Goal: Communication & Community: Ask a question

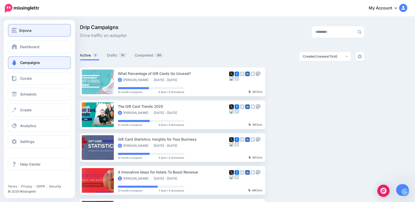
click at [19, 29] on span "Enjovia" at bounding box center [25, 30] width 12 height 6
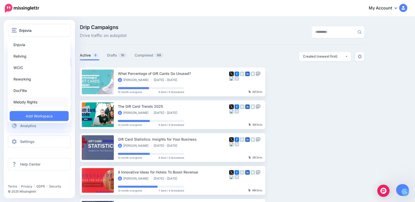
click at [31, 100] on link "Melody Rights" at bounding box center [39, 102] width 59 height 10
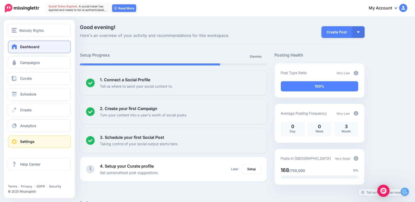
click at [13, 145] on link "Settings" at bounding box center [39, 141] width 63 height 13
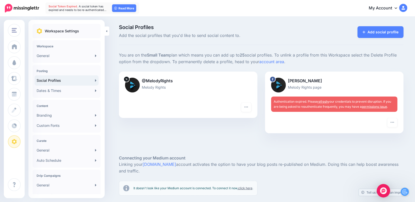
click at [384, 190] on img "Open Intercom Messenger" at bounding box center [383, 190] width 7 height 7
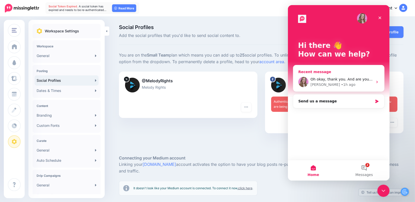
click at [356, 77] on div "Oh okay, thank you. And are you connected to Bobby's Facebook account on your c…" at bounding box center [341, 79] width 63 height 5
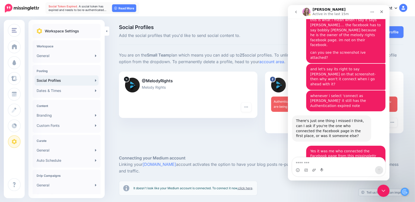
scroll to position [979, 0]
click at [329, 162] on textarea "Message…" at bounding box center [338, 161] width 93 height 9
type textarea "**********"
drag, startPoint x: 348, startPoint y: 165, endPoint x: 281, endPoint y: 164, distance: 66.1
click at [288, 164] on html "Justine Active in the last 15m Ask us anything, or share your feedback. Septemb…" at bounding box center [339, 92] width 102 height 175
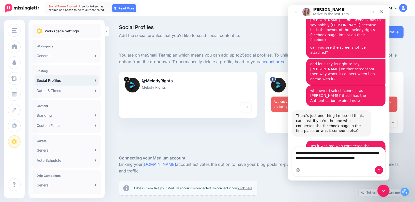
scroll to position [989, 0]
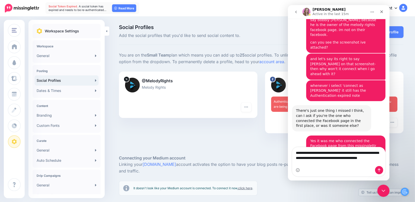
click at [325, 158] on textarea "**********" at bounding box center [338, 156] width 93 height 19
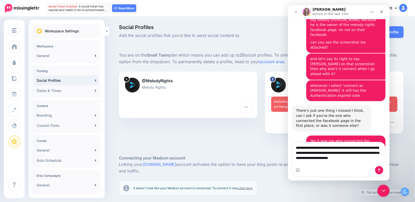
click at [376, 161] on textarea "**********" at bounding box center [338, 151] width 93 height 19
type textarea "**********"
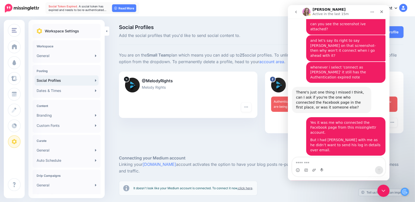
scroll to position [1009, 0]
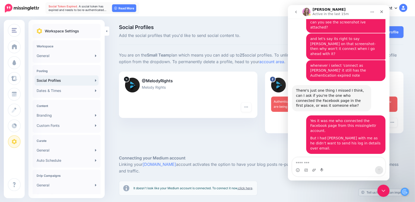
click at [212, 140] on div at bounding box center [261, 146] width 285 height 15
click at [274, 91] on div at bounding box center [334, 93] width 126 height 6
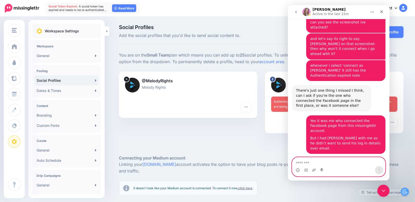
click at [301, 158] on textarea "Message…" at bounding box center [338, 161] width 93 height 9
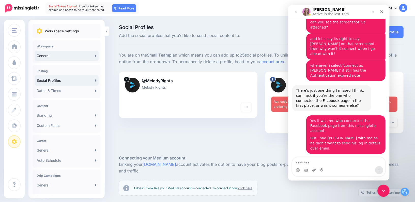
click at [60, 56] on link "General" at bounding box center [67, 56] width 64 height 10
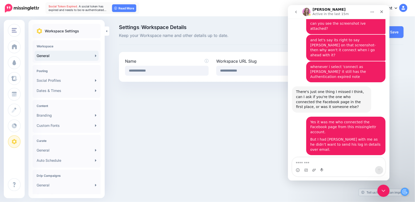
scroll to position [1009, 0]
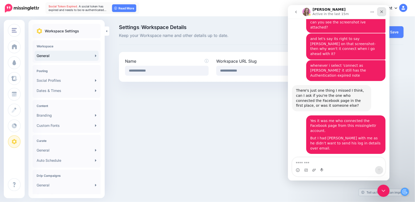
click at [383, 10] on icon "Close" at bounding box center [382, 12] width 4 height 4
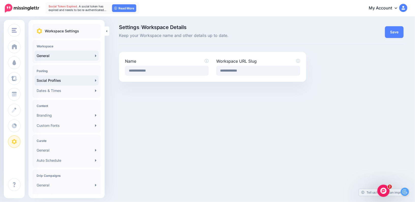
click at [80, 78] on link "Social Profiles" at bounding box center [67, 80] width 64 height 10
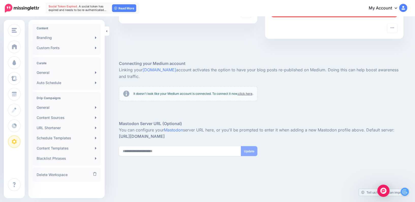
scroll to position [98, 0]
click at [55, 69] on link "General" at bounding box center [67, 72] width 64 height 10
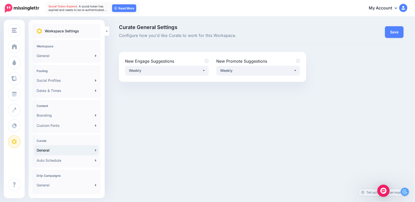
click at [409, 7] on nav "Social Token Expired. A social token has expired and needs to be re-authenticat…" at bounding box center [208, 8] width 408 height 16
click at [405, 7] on img at bounding box center [403, 8] width 8 height 8
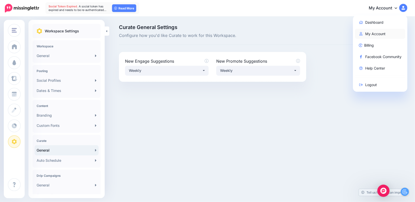
click at [372, 33] on link "My Account" at bounding box center [380, 34] width 51 height 10
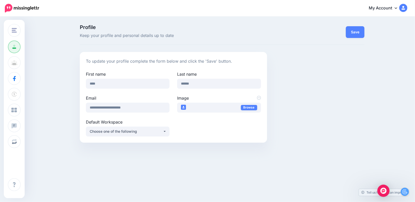
click at [304, 132] on div "**********" at bounding box center [222, 97] width 292 height 91
click at [379, 192] on div "Open Intercom Messenger" at bounding box center [383, 190] width 13 height 13
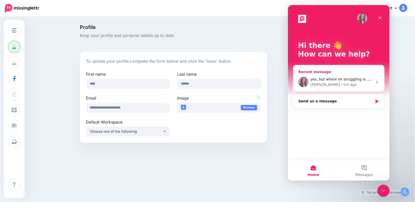
click at [341, 84] on div "• 1m ago" at bounding box center [349, 84] width 16 height 5
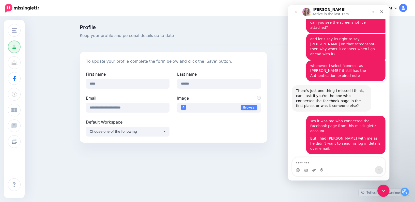
scroll to position [1009, 0]
type textarea "*"
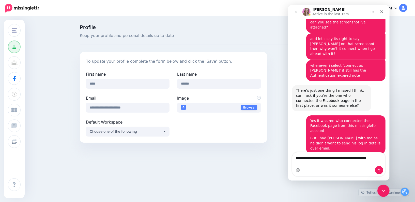
scroll to position [1015, 0]
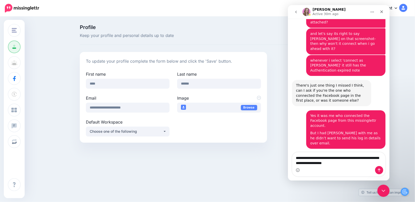
type textarea "**********"
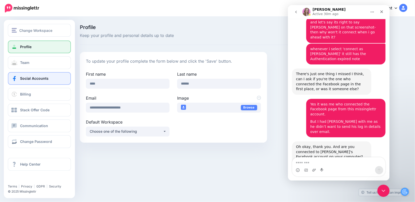
click at [43, 79] on span "Social Accounts" at bounding box center [34, 78] width 28 height 4
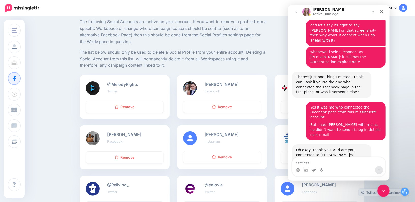
scroll to position [1026, 0]
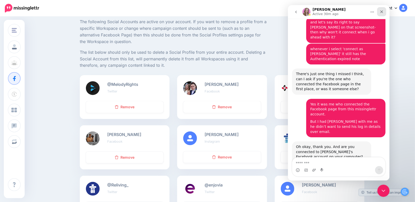
click at [384, 13] on div "Close" at bounding box center [381, 11] width 9 height 9
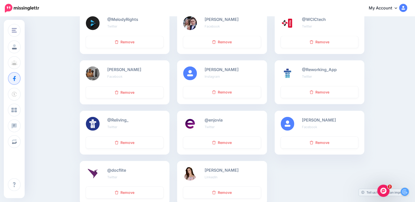
scroll to position [100, 0]
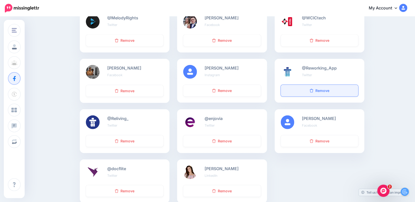
click at [334, 88] on link "Remove" at bounding box center [320, 91] width 78 height 12
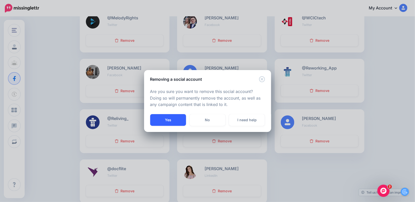
click at [179, 119] on button "Yes" at bounding box center [168, 120] width 36 height 12
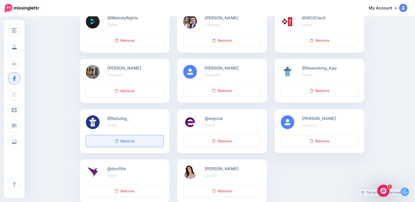
click at [127, 142] on link "Remove" at bounding box center [125, 141] width 78 height 12
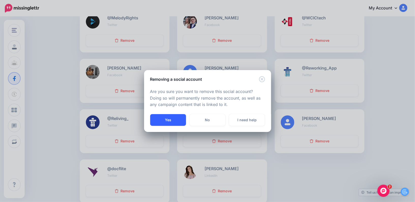
click at [163, 119] on button "Yes" at bounding box center [168, 120] width 36 height 12
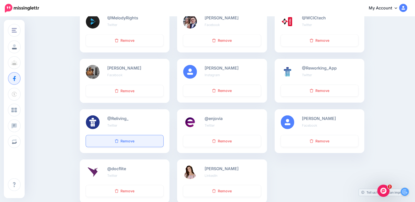
click at [134, 140] on link "Remove" at bounding box center [125, 141] width 78 height 12
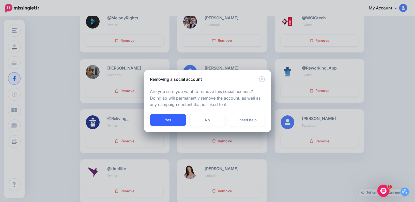
click at [174, 117] on button "Yes" at bounding box center [168, 120] width 36 height 12
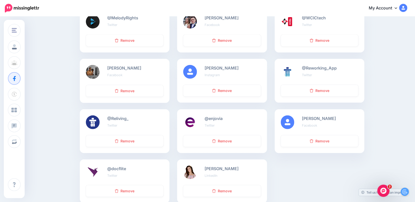
click at [68, 116] on div "Social Accounts Manage your connected social accounts The following Social Acco…" at bounding box center [207, 68] width 415 height 303
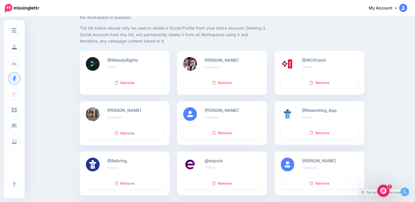
scroll to position [26, 0]
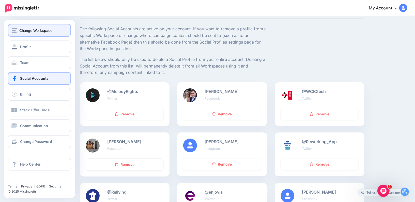
click at [16, 28] on img "button" at bounding box center [14, 30] width 5 height 5
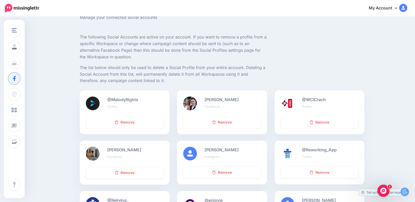
scroll to position [14, 0]
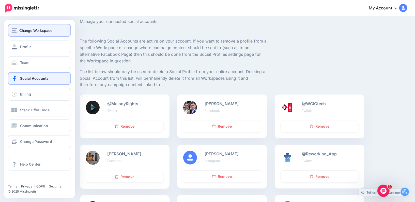
click at [26, 29] on span "Change Workspace" at bounding box center [35, 30] width 33 height 6
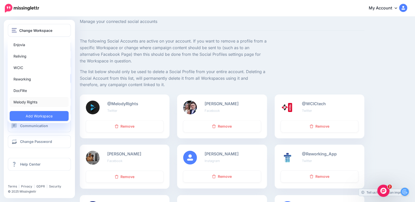
click at [25, 100] on link "Melody Rights" at bounding box center [39, 102] width 59 height 10
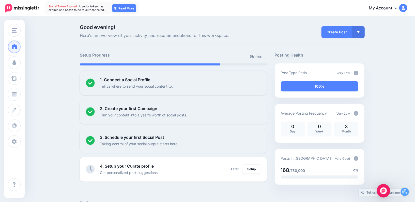
click at [381, 189] on img "Open Intercom Messenger" at bounding box center [383, 190] width 7 height 7
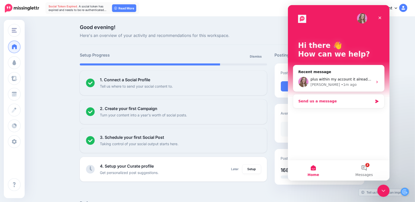
click at [332, 99] on div "Send us a message" at bounding box center [335, 100] width 75 height 5
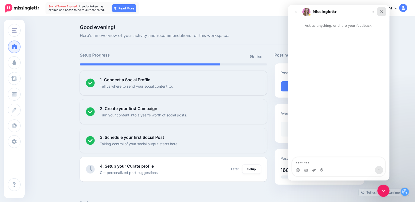
click at [382, 13] on icon "Close" at bounding box center [382, 12] width 4 height 4
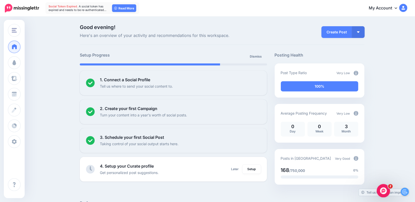
click at [383, 189] on icon "Open Intercom Messenger" at bounding box center [383, 190] width 4 height 4
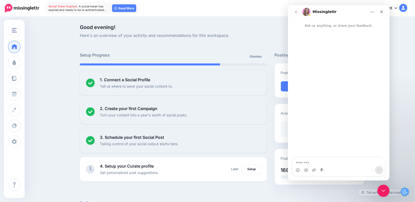
click at [295, 9] on button "go back" at bounding box center [296, 12] width 10 height 10
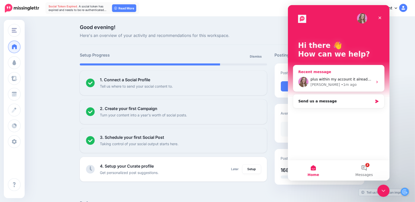
click at [333, 77] on div "plus within my account it already says im connected to his facebook. can you se…" at bounding box center [341, 79] width 63 height 5
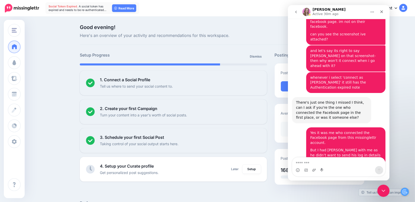
click at [329, 164] on textarea "Message…" at bounding box center [338, 161] width 93 height 9
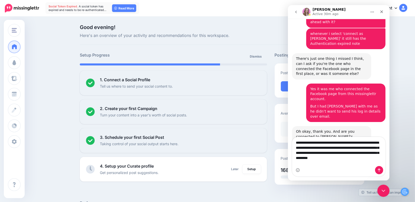
scroll to position [1046, 0]
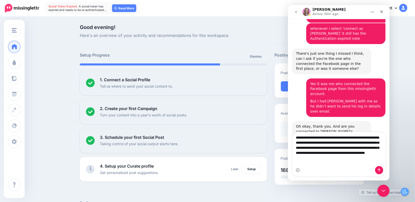
click at [353, 151] on textarea "**********" at bounding box center [338, 146] width 93 height 29
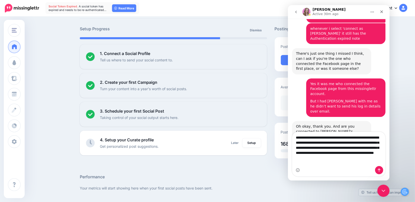
scroll to position [29, 0]
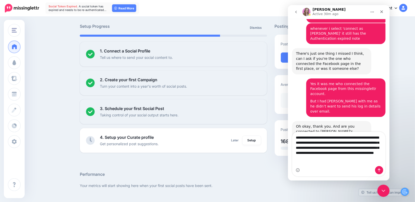
click at [346, 156] on textarea "**********" at bounding box center [338, 146] width 93 height 29
click at [380, 161] on textarea "**********" at bounding box center [338, 146] width 93 height 29
click at [343, 159] on textarea "**********" at bounding box center [338, 146] width 93 height 29
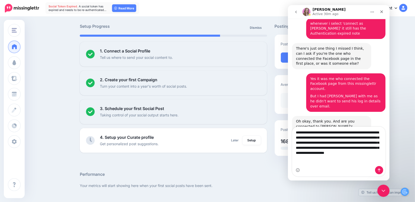
click at [323, 158] on textarea "**********" at bounding box center [338, 144] width 93 height 34
click at [348, 161] on textarea "**********" at bounding box center [338, 144] width 93 height 34
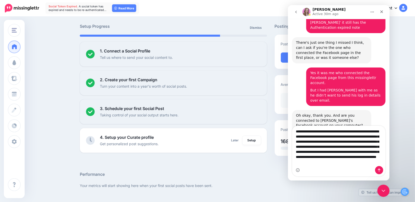
scroll to position [13, 0]
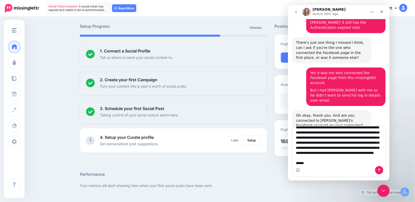
type textarea "**********"
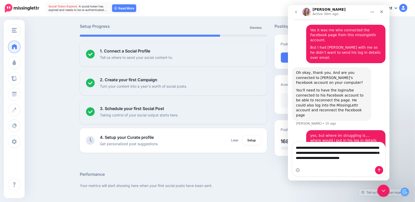
scroll to position [1105, 0]
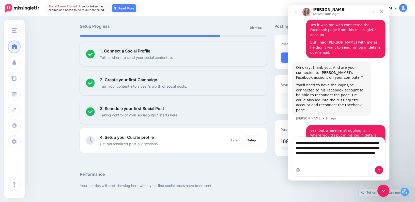
type textarea "**********"
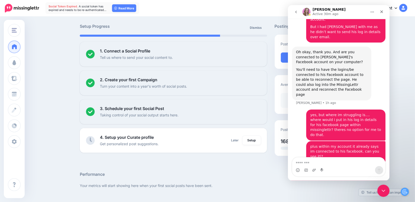
scroll to position [1121, 0]
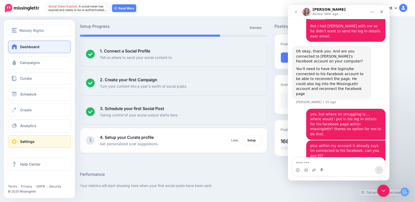
click at [32, 140] on span "Settings" at bounding box center [27, 141] width 14 height 4
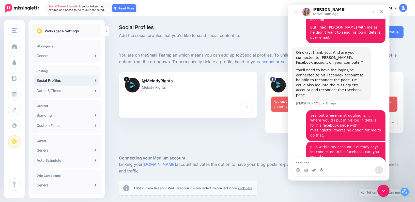
scroll to position [1121, 0]
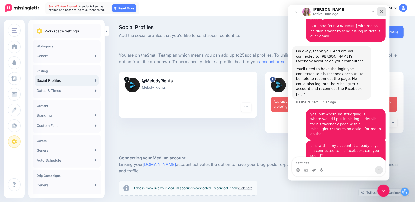
click at [384, 11] on div "Close" at bounding box center [381, 11] width 9 height 9
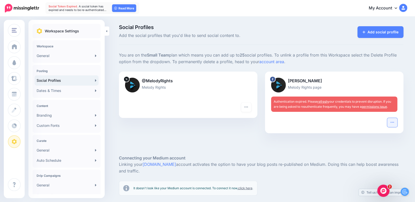
click at [394, 121] on icon "button" at bounding box center [393, 122] width 4 height 4
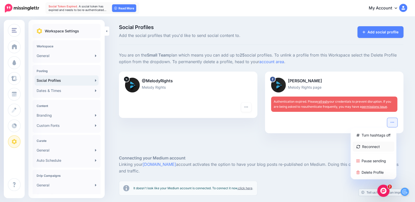
click at [368, 147] on link "Reconnect" at bounding box center [374, 146] width 42 height 10
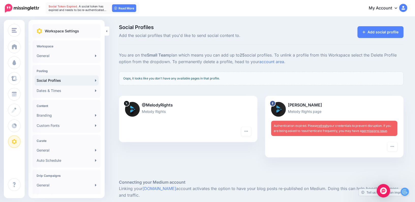
click at [383, 185] on div "Open Intercom Messenger" at bounding box center [383, 190] width 13 height 13
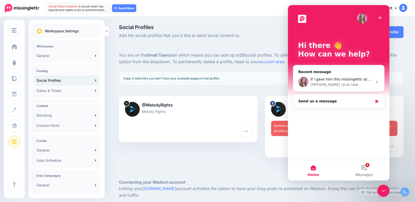
click at [270, 81] on div "Oops, it looks like you don't have any available pages in that profile." at bounding box center [261, 78] width 285 height 14
click at [274, 91] on div at bounding box center [261, 92] width 285 height 6
click at [403, 90] on div at bounding box center [261, 92] width 285 height 6
click at [380, 18] on icon "Close" at bounding box center [380, 18] width 3 height 3
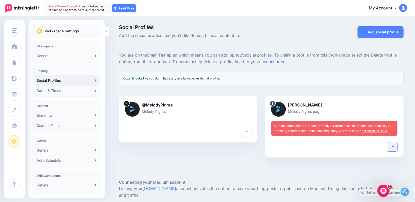
click at [395, 148] on button "button" at bounding box center [393, 146] width 10 height 9
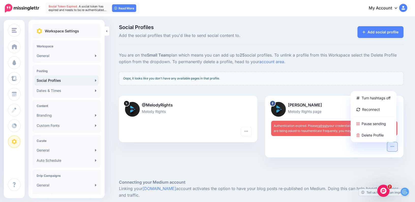
click at [347, 160] on div at bounding box center [334, 160] width 139 height 6
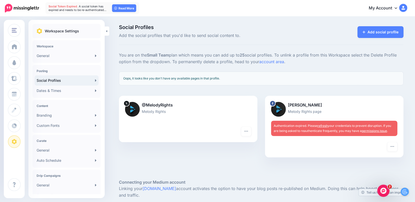
click at [360, 152] on div "Turn hashtags off Reconnect Pause sending Delete Profile" at bounding box center [334, 149] width 139 height 15
click at [391, 147] on icon "button" at bounding box center [393, 146] width 4 height 4
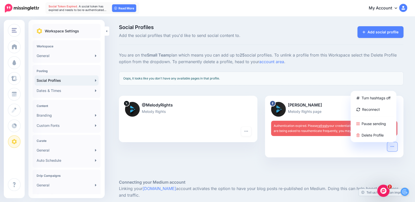
click at [315, 169] on div at bounding box center [261, 170] width 285 height 15
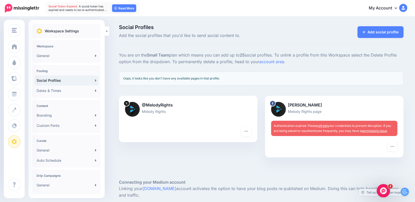
click at [384, 188] on icon "Open Intercom Messenger" at bounding box center [383, 190] width 8 height 8
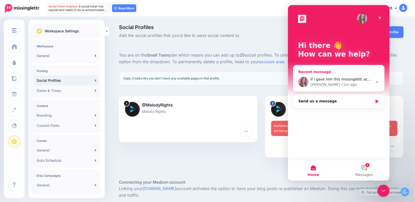
click at [323, 81] on div "if i gave him this missinglettr account to sign into his facebook or vice/versa…" at bounding box center [341, 79] width 63 height 5
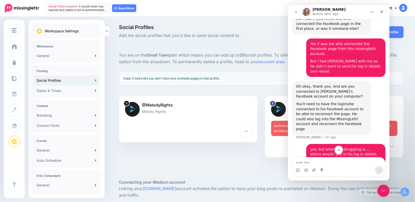
scroll to position [1121, 0]
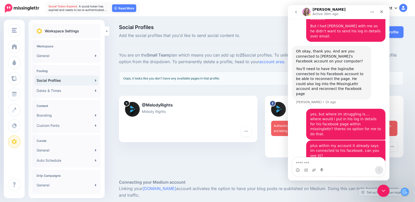
click at [269, 153] on div "Turn hashtags off Reconnect Pause sending Delete Profile" at bounding box center [334, 149] width 139 height 15
click at [405, 162] on div "Bobby Cole Melody Rights page Authentication expired. Please refresh your crede…" at bounding box center [334, 130] width 146 height 68
click at [382, 15] on div "Close" at bounding box center [381, 11] width 9 height 9
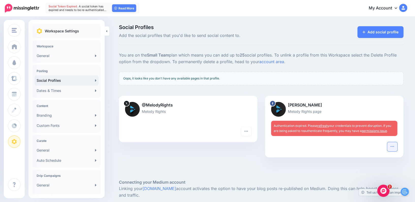
click at [395, 147] on button "button" at bounding box center [393, 146] width 10 height 9
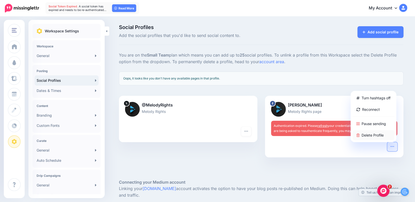
click at [370, 134] on link "Delete Profile" at bounding box center [374, 135] width 42 height 10
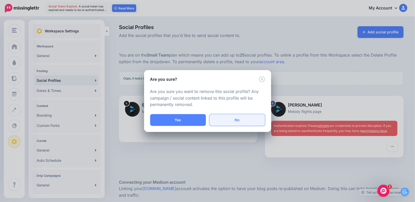
click at [250, 124] on link "No" at bounding box center [238, 120] width 56 height 12
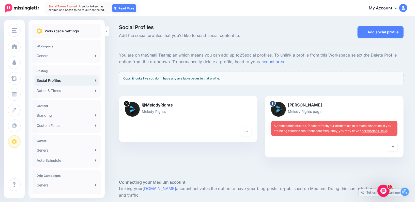
click at [334, 153] on div "Turn hashtags off Reconnect Pause sending Delete Profile" at bounding box center [334, 149] width 139 height 15
click at [393, 146] on icon "button" at bounding box center [392, 146] width 3 height 1
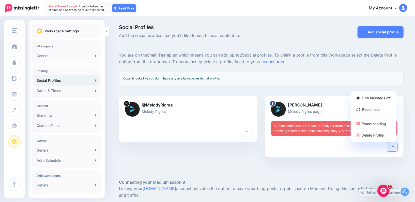
click at [380, 151] on div "Turn hashtags off Reconnect Pause sending Delete Profile" at bounding box center [334, 149] width 139 height 15
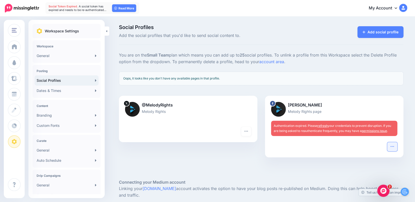
click at [391, 147] on icon "button" at bounding box center [393, 146] width 4 height 4
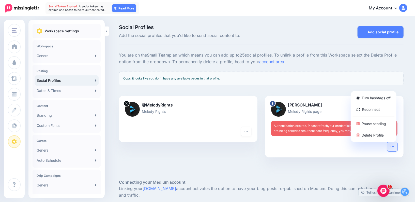
click at [372, 150] on div at bounding box center [334, 146] width 126 height 9
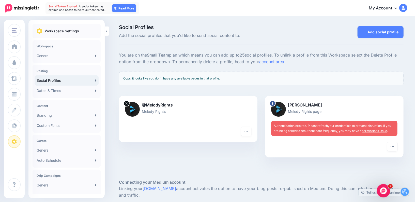
click at [386, 190] on div "Open Intercom Messenger" at bounding box center [383, 189] width 17 height 17
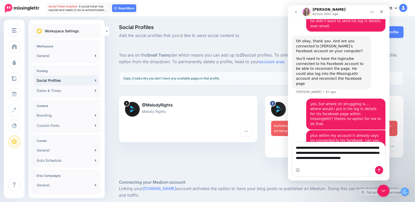
scroll to position [1137, 0]
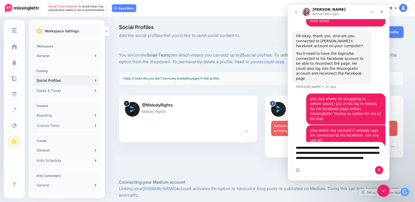
click at [302, 164] on textarea "**********" at bounding box center [338, 154] width 93 height 24
click at [343, 164] on textarea "**********" at bounding box center [338, 154] width 93 height 24
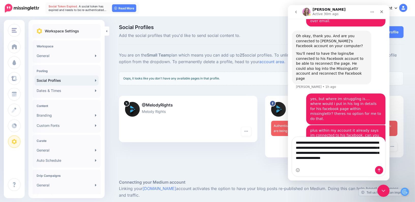
type textarea "**********"
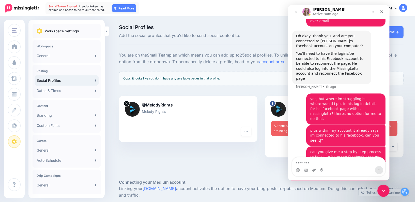
scroll to position [1158, 0]
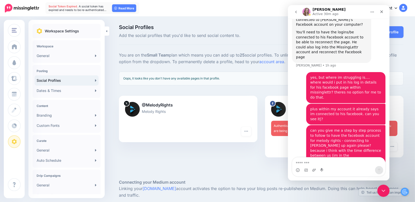
click at [150, 164] on div at bounding box center [261, 170] width 285 height 15
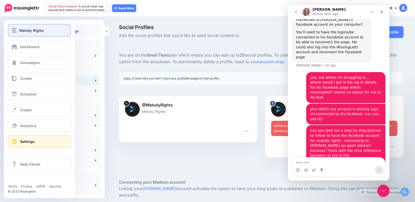
click at [40, 27] on span "Melody Rights" at bounding box center [31, 30] width 25 height 6
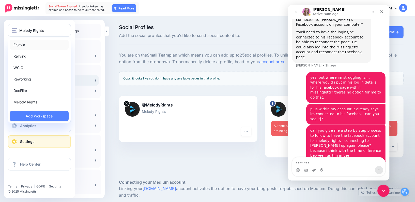
click at [35, 46] on link "Enjovia" at bounding box center [39, 45] width 59 height 10
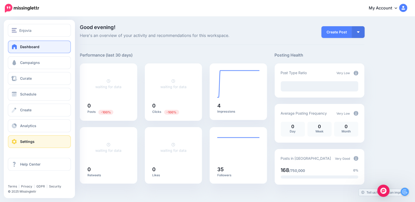
click at [36, 143] on link "Settings" at bounding box center [39, 141] width 63 height 13
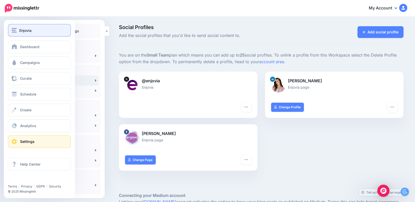
click at [22, 34] on button "Enjovia" at bounding box center [39, 30] width 63 height 13
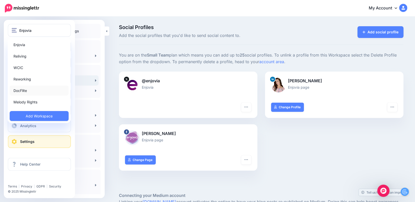
click at [22, 94] on link "DocFlite" at bounding box center [39, 90] width 59 height 10
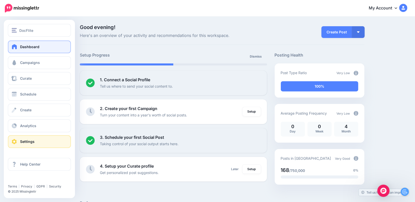
click at [46, 141] on link "Settings" at bounding box center [39, 141] width 63 height 13
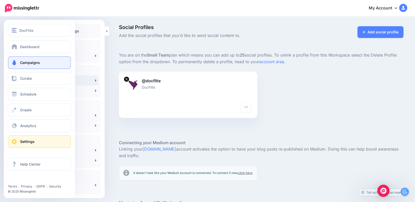
click at [28, 62] on span "Campaigns" at bounding box center [30, 62] width 20 height 4
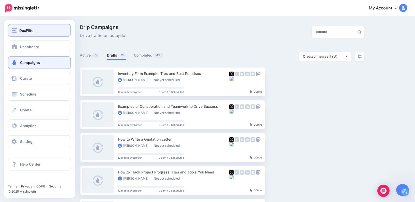
click at [19, 33] on div "DocFlite" at bounding box center [39, 30] width 55 height 6
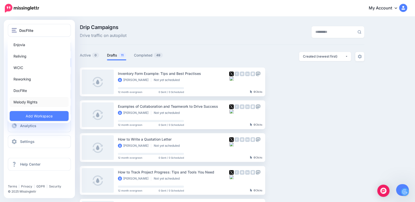
click at [24, 105] on link "Melody Rights" at bounding box center [39, 102] width 59 height 10
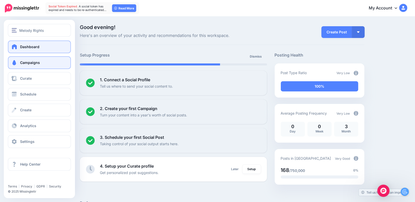
click at [28, 63] on span "Campaigns" at bounding box center [30, 62] width 20 height 4
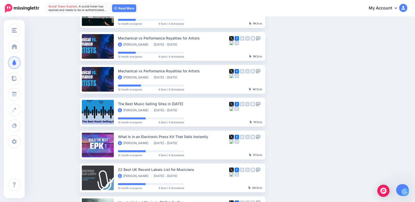
scroll to position [171, 0]
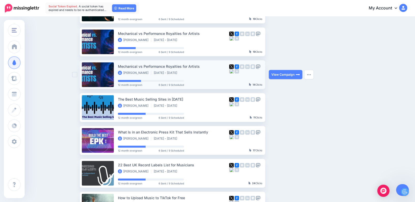
click at [232, 70] on img at bounding box center [231, 71] width 5 height 5
click at [232, 71] on img at bounding box center [231, 71] width 5 height 5
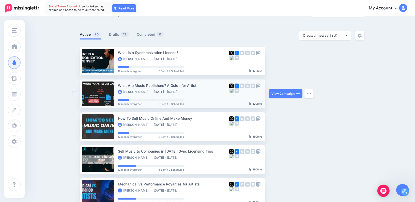
scroll to position [0, 0]
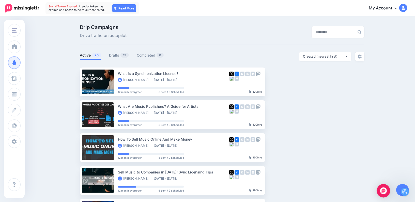
click at [384, 193] on div "Open Intercom Messenger" at bounding box center [383, 190] width 13 height 13
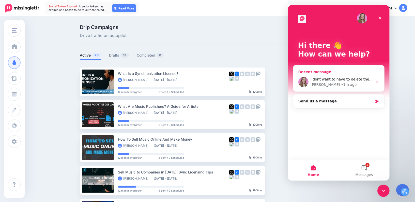
click at [371, 77] on div "i dont want to have to delete the social profile and try to reconnect it becuas…" at bounding box center [341, 79] width 63 height 5
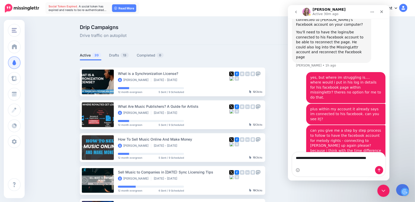
scroll to position [1163, 0]
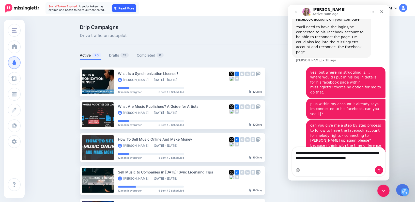
type textarea "**********"
click at [130, 8] on link "Read More" at bounding box center [124, 8] width 24 height 8
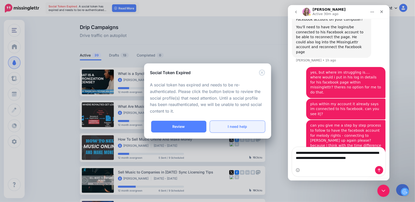
click at [228, 122] on link "I need help" at bounding box center [237, 127] width 55 height 12
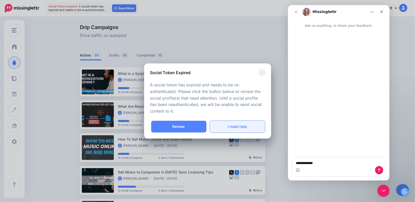
scroll to position [0, 0]
click at [383, 11] on icon "Close" at bounding box center [382, 12] width 4 height 4
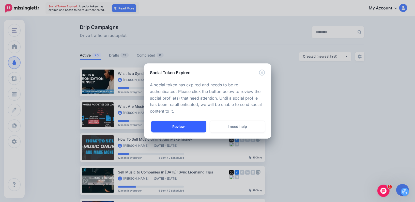
click at [188, 130] on link "Review" at bounding box center [178, 127] width 55 height 12
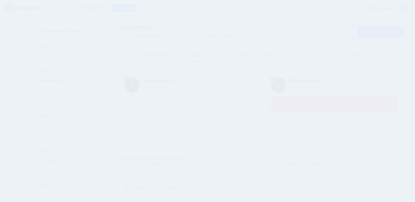
click at [178, 127] on div "@MelodyRights Melody Rights Turn hashtags off Reconnect Pause sending Delete Pr…" at bounding box center [188, 105] width 146 height 68
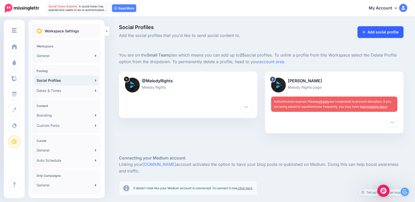
click at [370, 28] on link "Add social profile" at bounding box center [381, 32] width 46 height 12
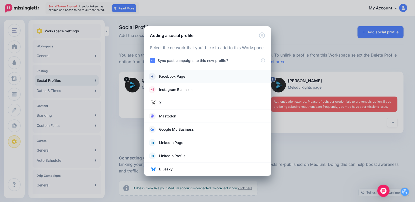
click at [179, 80] on li "Facebook Page" at bounding box center [207, 76] width 127 height 13
click at [182, 78] on span "Facebook Page" at bounding box center [172, 76] width 26 height 6
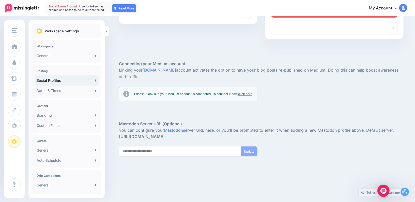
scroll to position [122, 0]
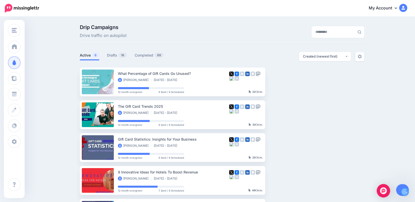
click at [386, 191] on img "Open Intercom Messenger" at bounding box center [383, 190] width 7 height 7
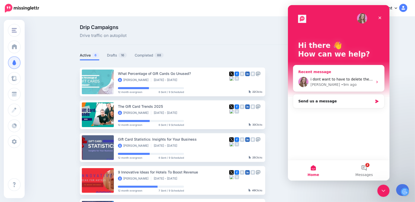
click at [349, 73] on div "i dont want to have to delete the social profile and try to reconnect it becuas…" at bounding box center [338, 81] width 91 height 19
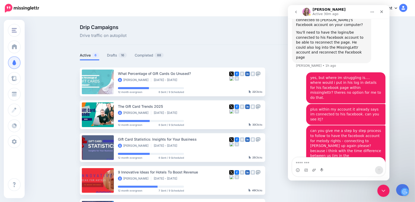
scroll to position [1158, 0]
click at [317, 163] on textarea "Message…" at bounding box center [338, 161] width 93 height 9
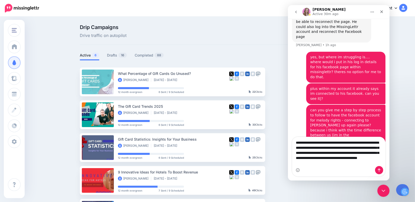
scroll to position [1183, 0]
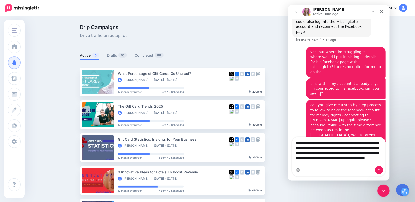
type textarea "**********"
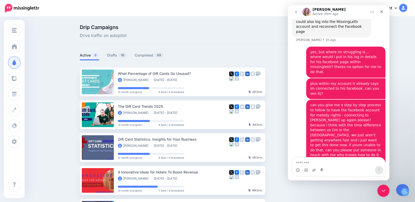
scroll to position [1199, 0]
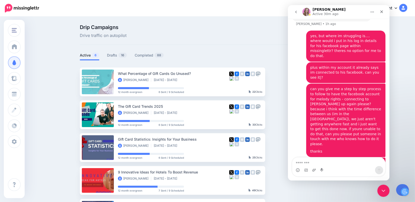
click at [27, 34] on div "Drip Campaigns Drive traffic on autopilot Active 6 16 88" at bounding box center [207, 144] width 415 height 255
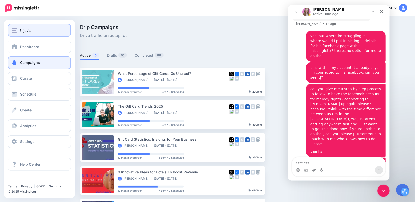
click at [20, 29] on span "Enjovia" at bounding box center [25, 30] width 12 height 6
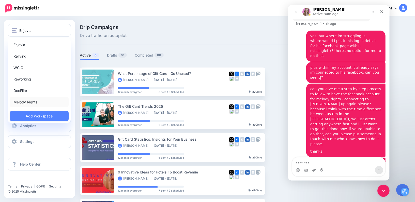
click at [32, 102] on link "Melody Rights" at bounding box center [39, 102] width 59 height 10
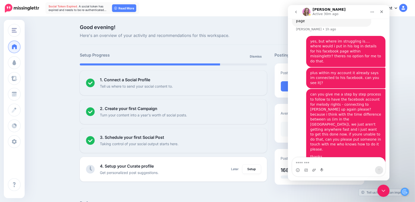
scroll to position [1199, 0]
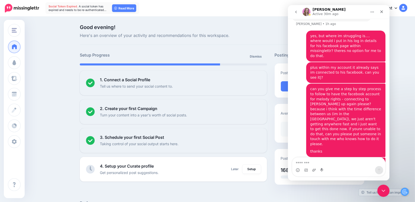
click at [389, 9] on nav "[PERSON_NAME] Active 30m ago" at bounding box center [339, 12] width 102 height 14
click at [384, 11] on div "Close" at bounding box center [381, 11] width 9 height 9
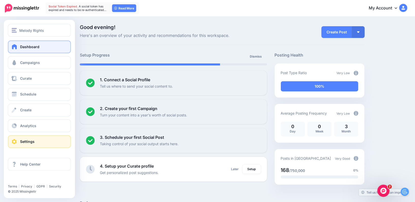
click at [43, 147] on link "Settings" at bounding box center [39, 141] width 63 height 13
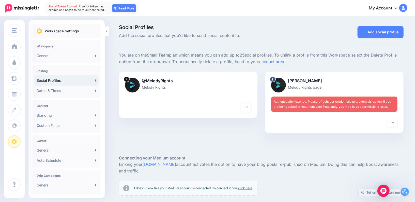
click at [326, 102] on link "refresh" at bounding box center [323, 101] width 10 height 4
click at [324, 101] on link "refresh" at bounding box center [323, 101] width 10 height 4
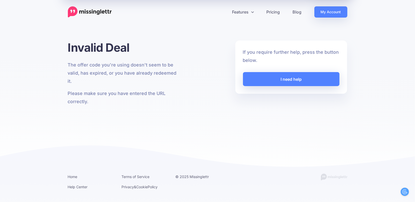
click at [325, 18] on div "Features Drip Campaigns Drive traffic on autopilot Curate Find and be found Cal…" at bounding box center [207, 86] width 415 height 173
click at [328, 8] on link "My Account" at bounding box center [331, 11] width 33 height 11
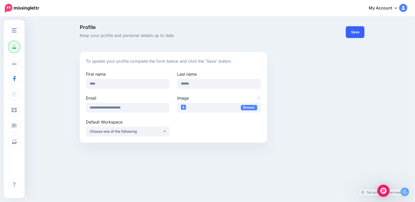
click at [357, 33] on button "Save" at bounding box center [355, 32] width 19 height 12
click at [146, 134] on button "Choose one of the following" at bounding box center [128, 131] width 84 height 10
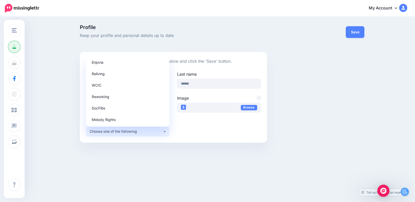
click at [194, 137] on div "**********" at bounding box center [173, 97] width 187 height 91
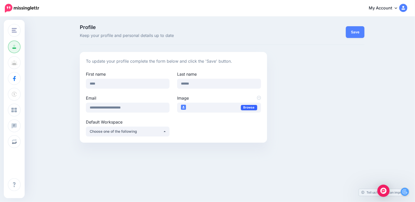
click at [257, 107] on link "Browse" at bounding box center [249, 107] width 16 height 5
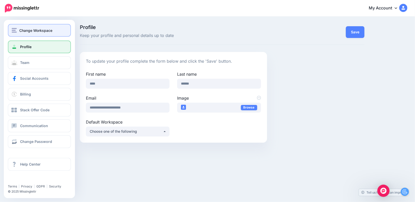
click at [23, 33] on span "Change Workspace" at bounding box center [35, 30] width 33 height 6
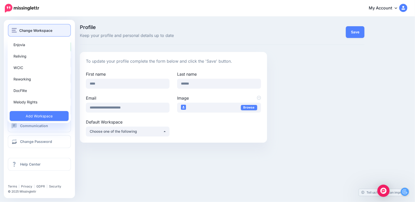
click at [14, 32] on img "button" at bounding box center [14, 30] width 5 height 5
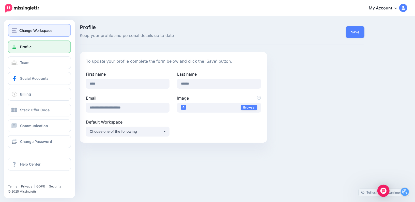
click at [21, 31] on span "Change Workspace" at bounding box center [35, 30] width 33 height 6
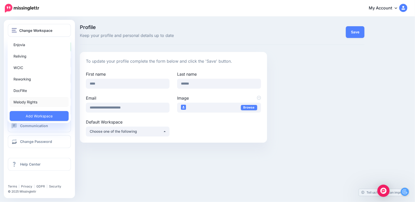
click at [27, 104] on link "Melody Rights" at bounding box center [39, 102] width 59 height 10
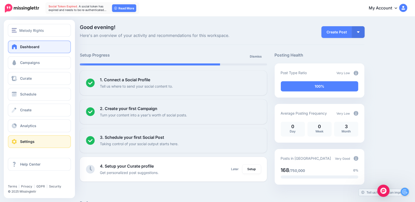
click at [32, 144] on link "Settings" at bounding box center [39, 141] width 63 height 13
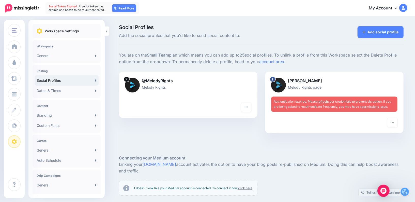
click at [322, 102] on link "refresh" at bounding box center [323, 101] width 10 height 4
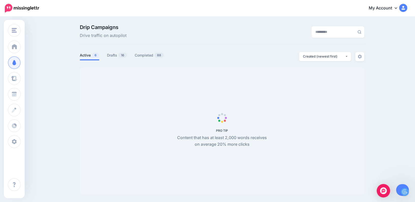
click at [385, 189] on img "Open Intercom Messenger" at bounding box center [383, 190] width 7 height 7
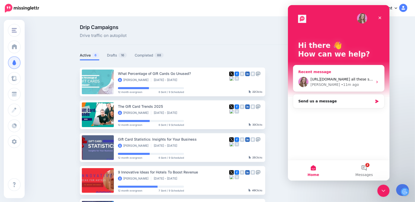
click at [351, 71] on div "Recent message" at bounding box center [338, 71] width 81 height 5
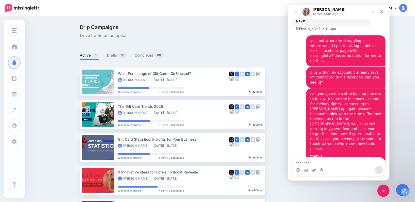
scroll to position [1199, 0]
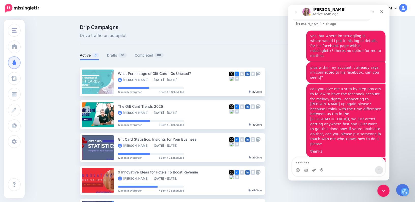
click at [336, 163] on textarea "Message…" at bounding box center [338, 161] width 93 height 9
type textarea "*"
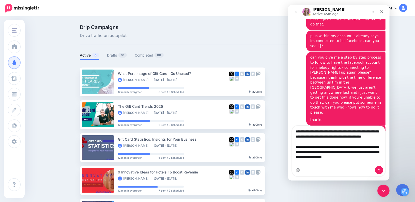
scroll to position [0, 0]
click at [296, 131] on textarea "**********" at bounding box center [338, 146] width 93 height 40
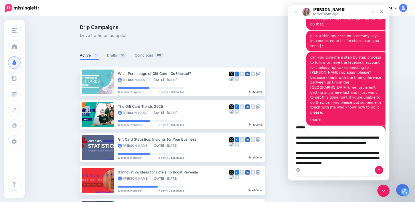
scroll to position [24, 0]
click at [363, 155] on textarea "**********" at bounding box center [338, 146] width 93 height 40
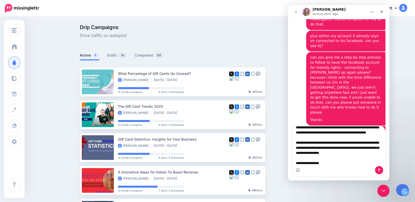
type textarea "**********"
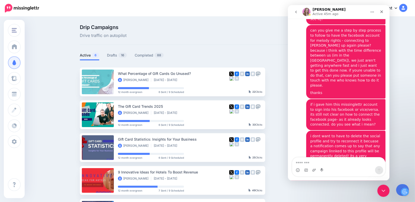
scroll to position [1263, 0]
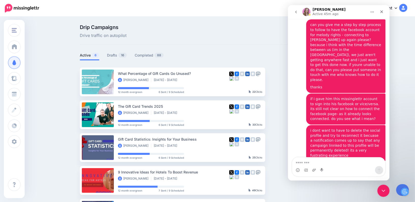
click at [224, 23] on div "Drip Campaigns Drive traffic on autopilot Active 6 16 88" at bounding box center [207, 144] width 415 height 255
click at [381, 13] on icon "Close" at bounding box center [382, 12] width 4 height 4
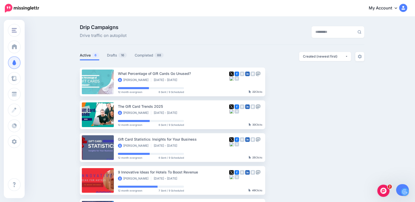
click at [239, 19] on div "Drip Campaigns Drive traffic on autopilot Active 6 16 88" at bounding box center [207, 144] width 415 height 255
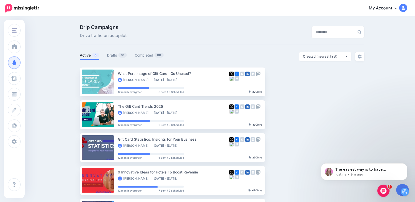
scroll to position [1497, 0]
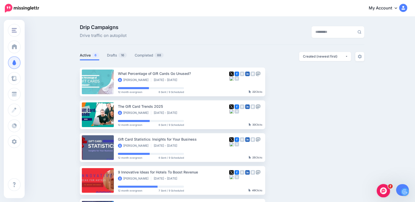
click at [382, 190] on icon "Open Intercom Messenger" at bounding box center [383, 190] width 8 height 8
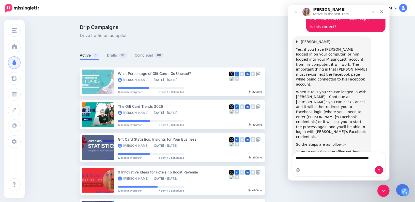
scroll to position [1503, 0]
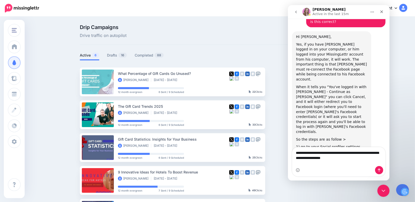
type textarea "**********"
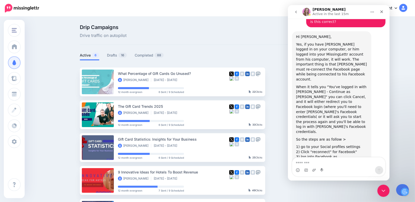
scroll to position [1518, 0]
